Goal: Communication & Community: Participate in discussion

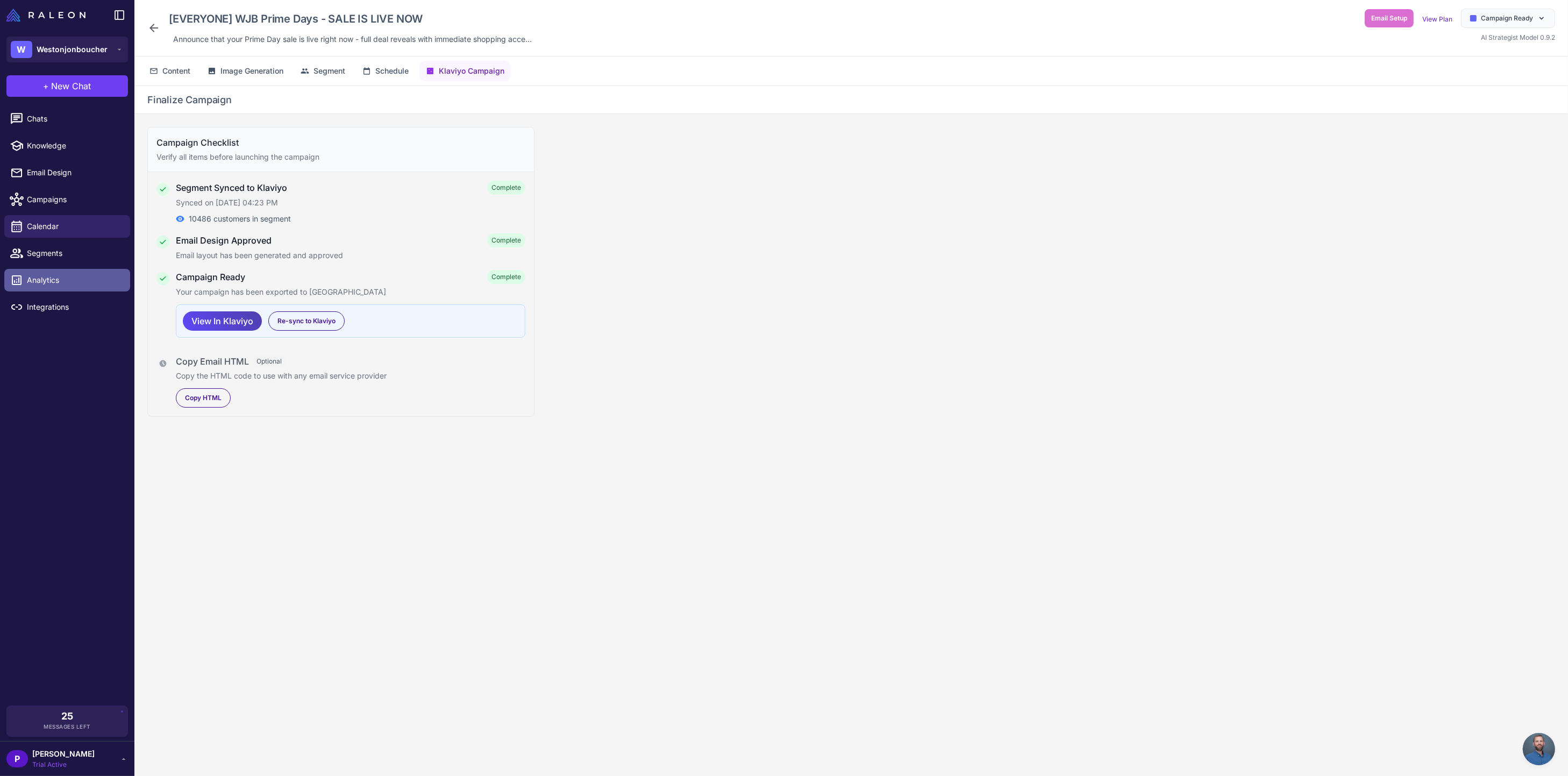
click at [46, 286] on link "Analytics" at bounding box center [68, 280] width 126 height 23
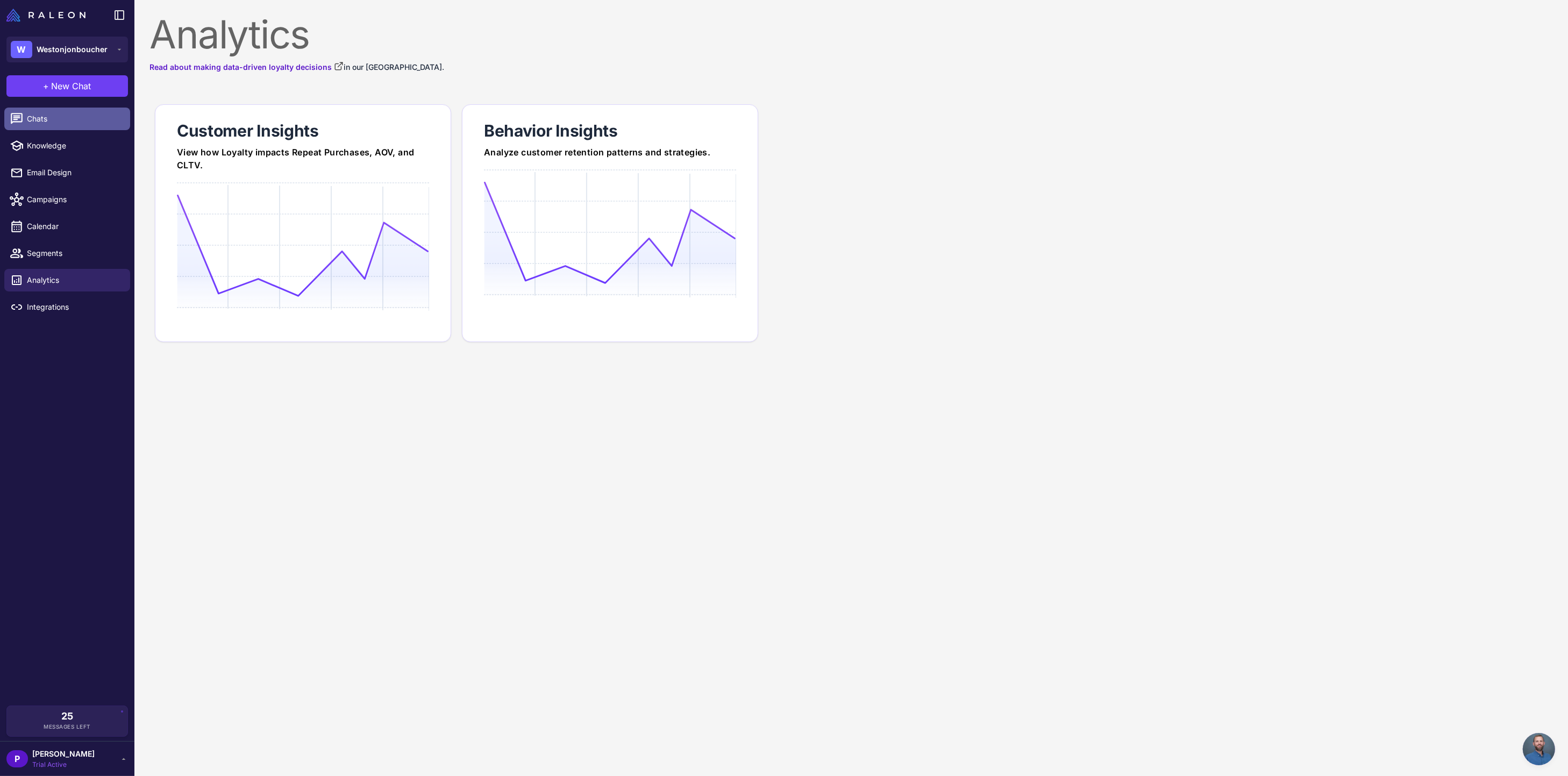
click at [65, 117] on span "Chats" at bounding box center [75, 118] width 95 height 12
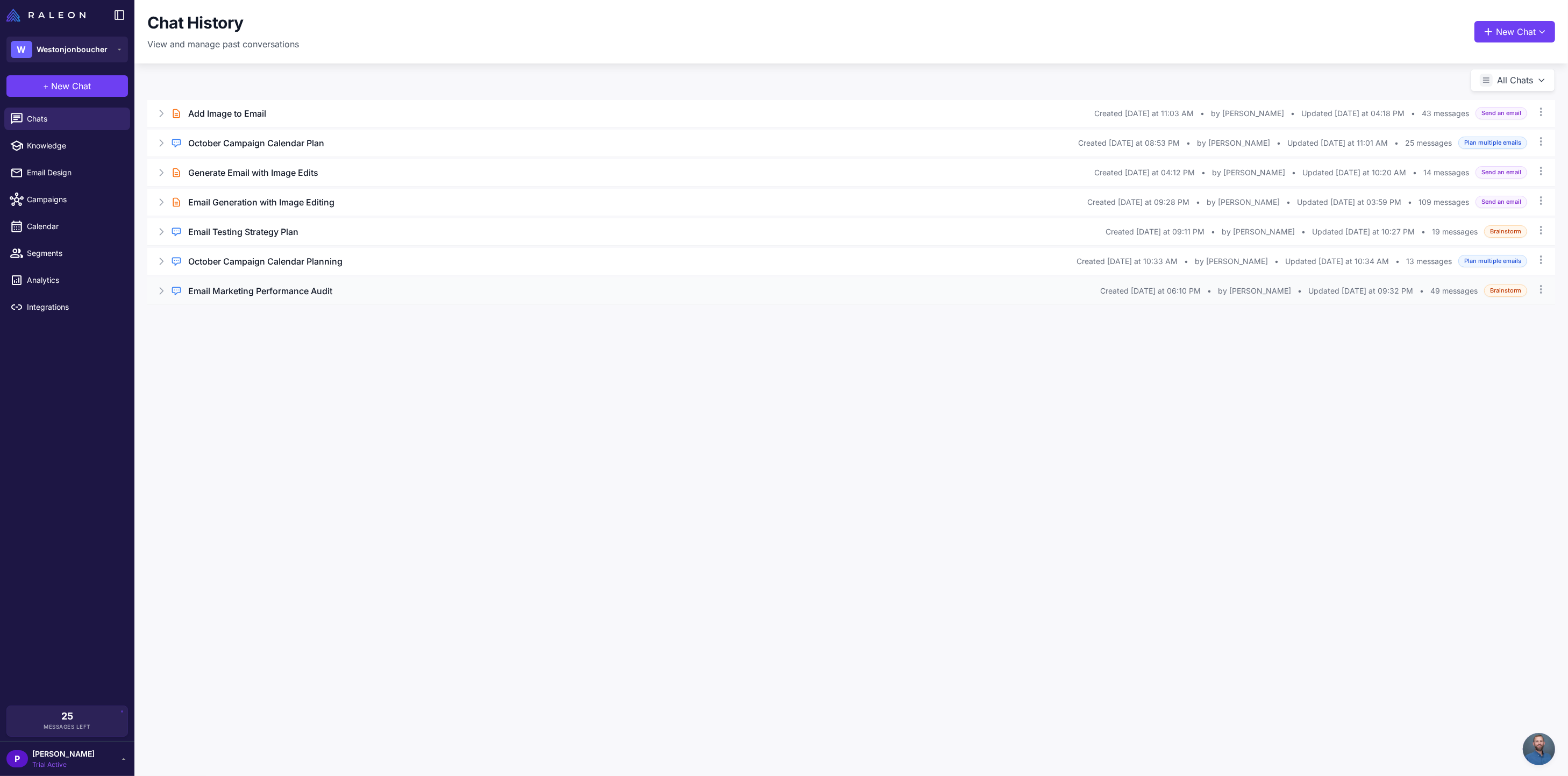
click at [257, 295] on h3 "Email Marketing Performance Audit" at bounding box center [260, 291] width 144 height 13
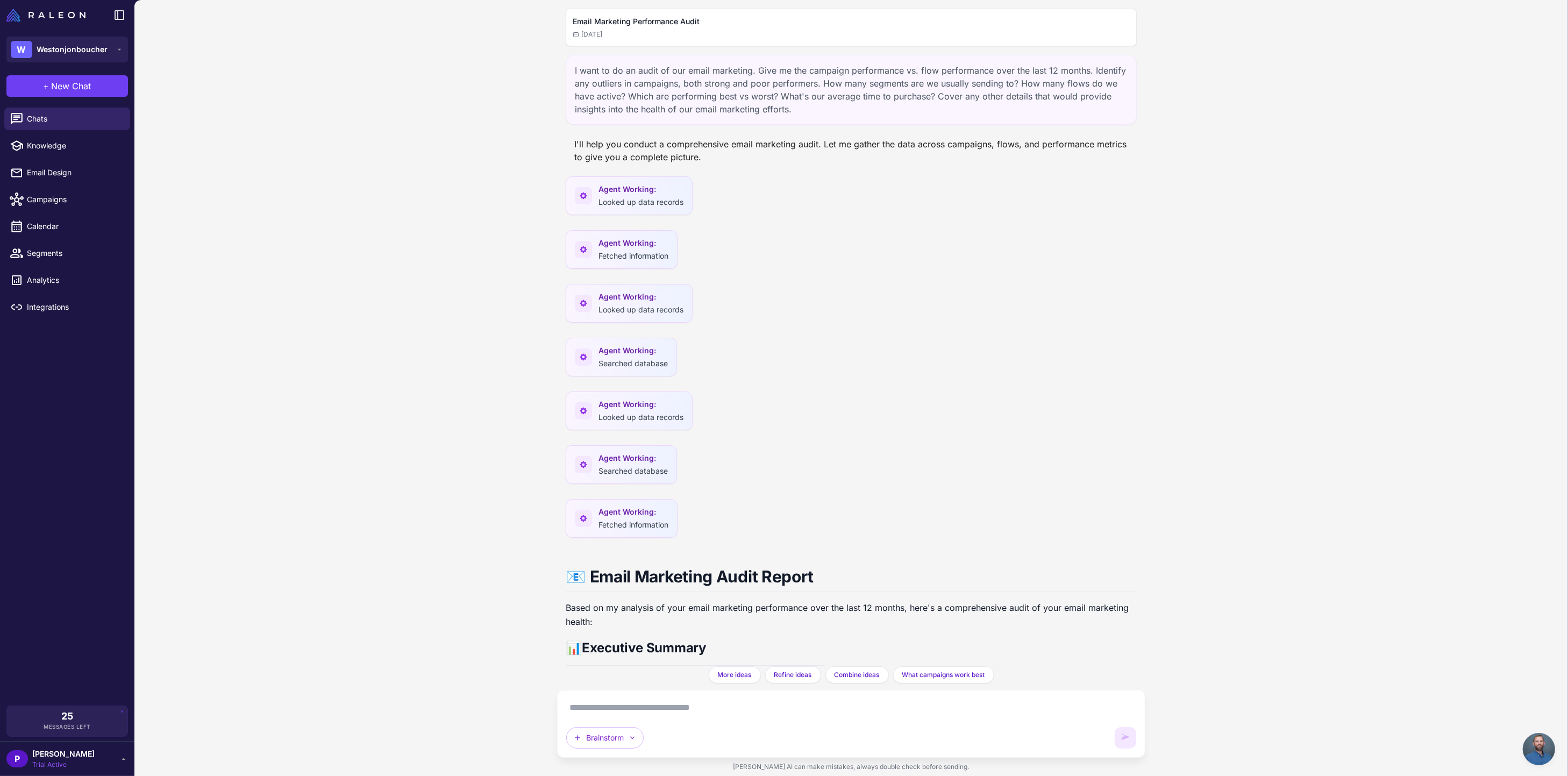
scroll to position [10930, 0]
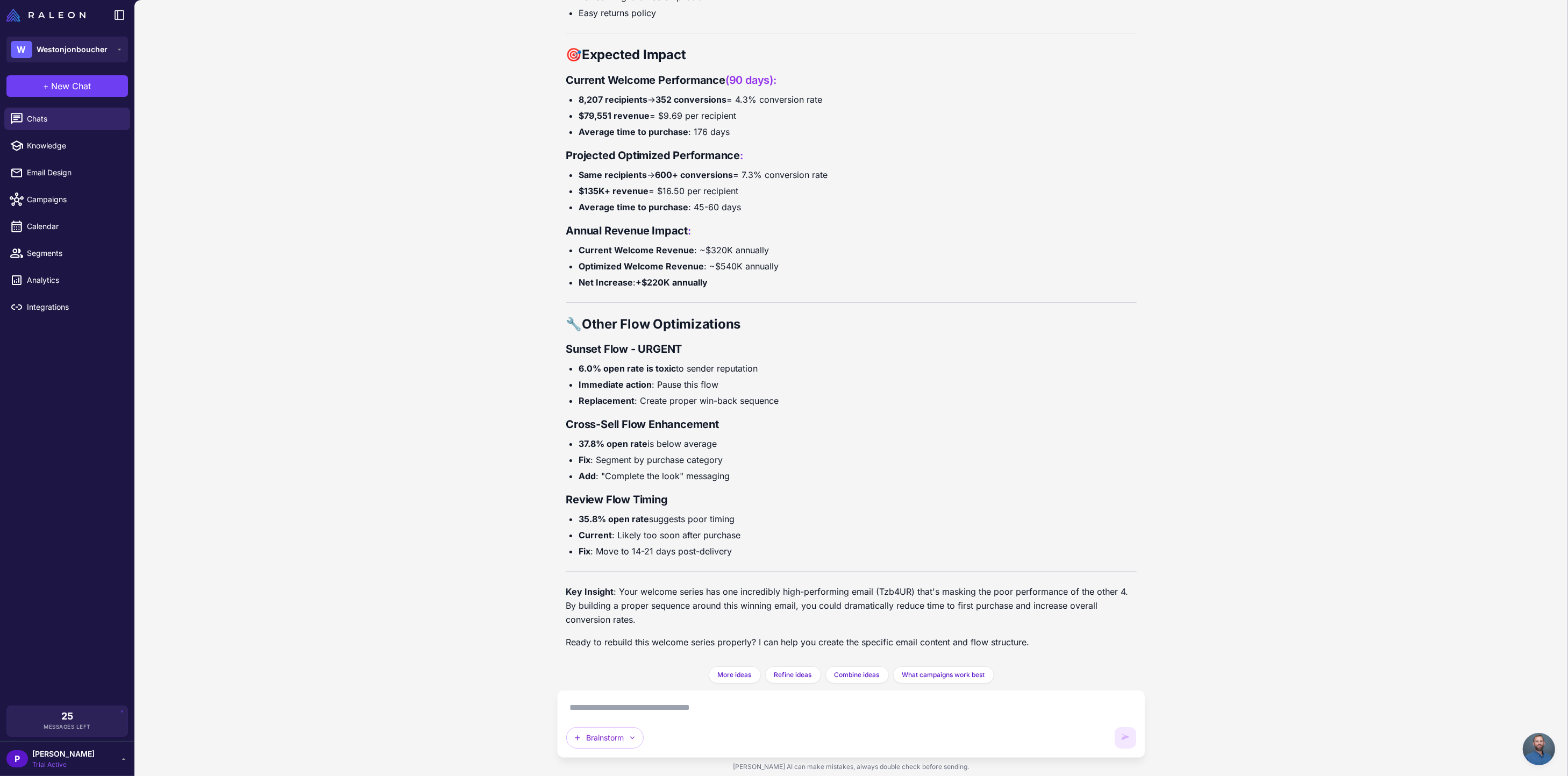
click at [637, 708] on textarea at bounding box center [850, 708] width 570 height 17
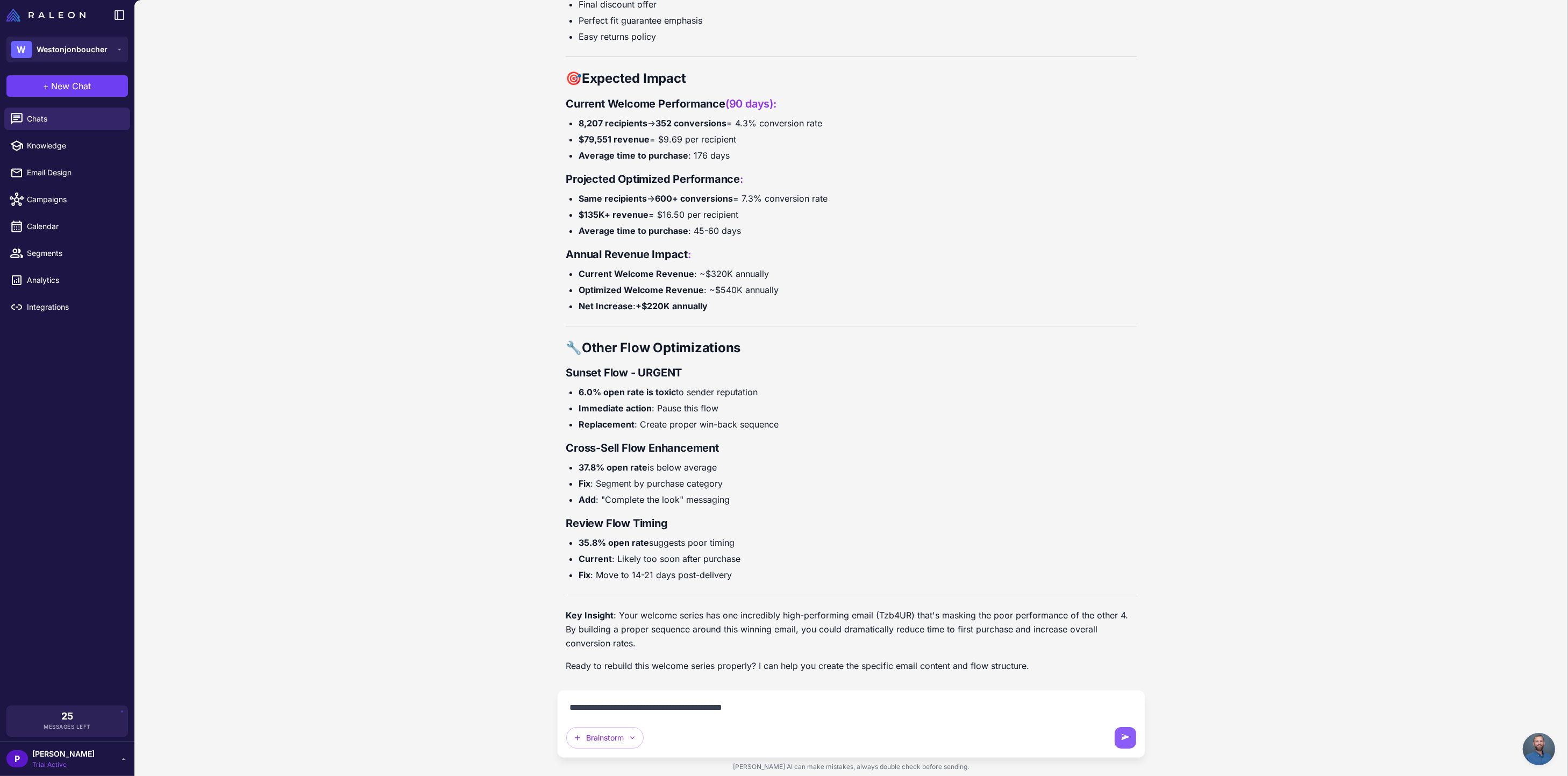
type textarea "**********"
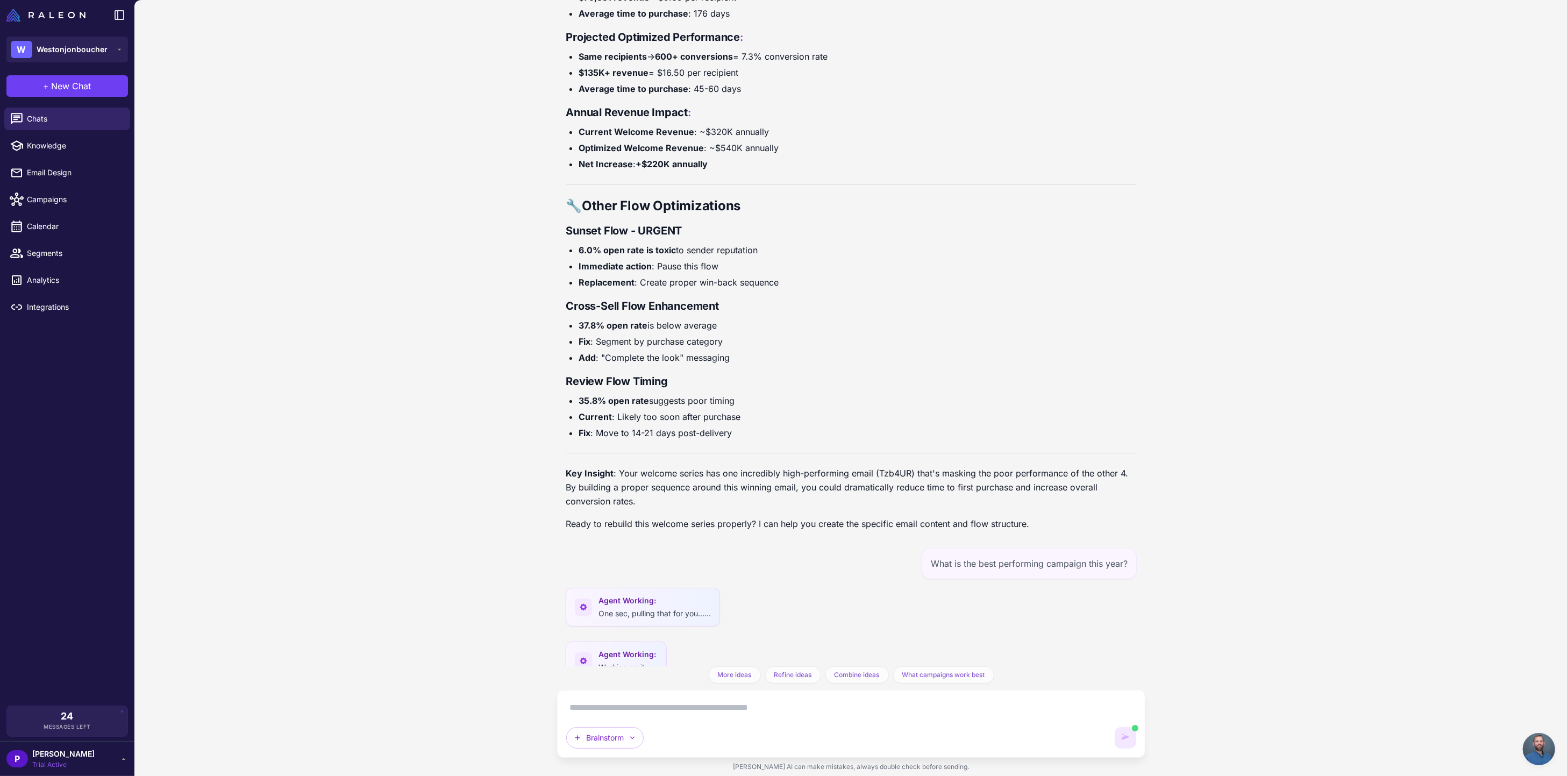
scroll to position [11079, 0]
